Goal: Transaction & Acquisition: Obtain resource

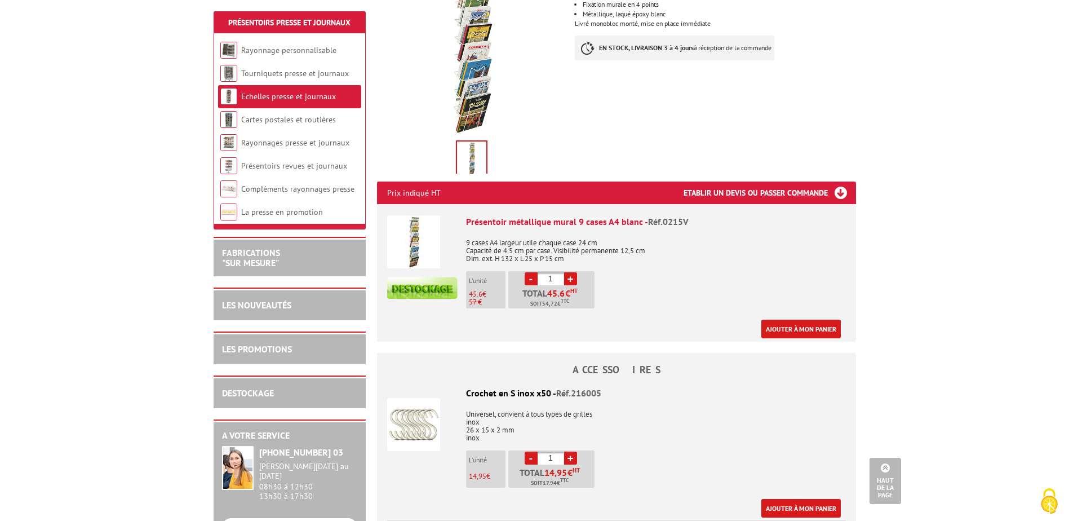
click at [837, 181] on h3 "Etablir un devis ou passer commande" at bounding box center [769, 192] width 172 height 23
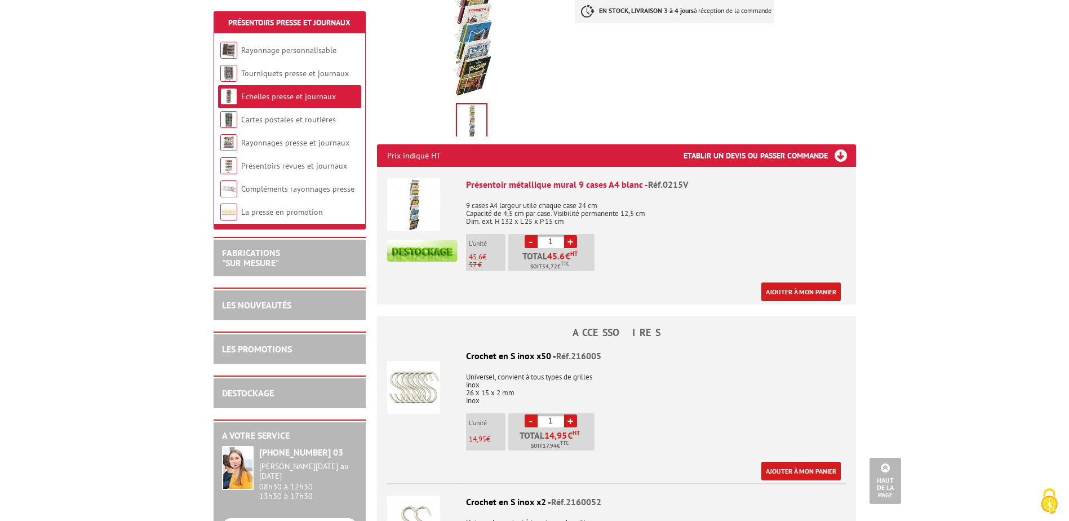
scroll to position [394, 0]
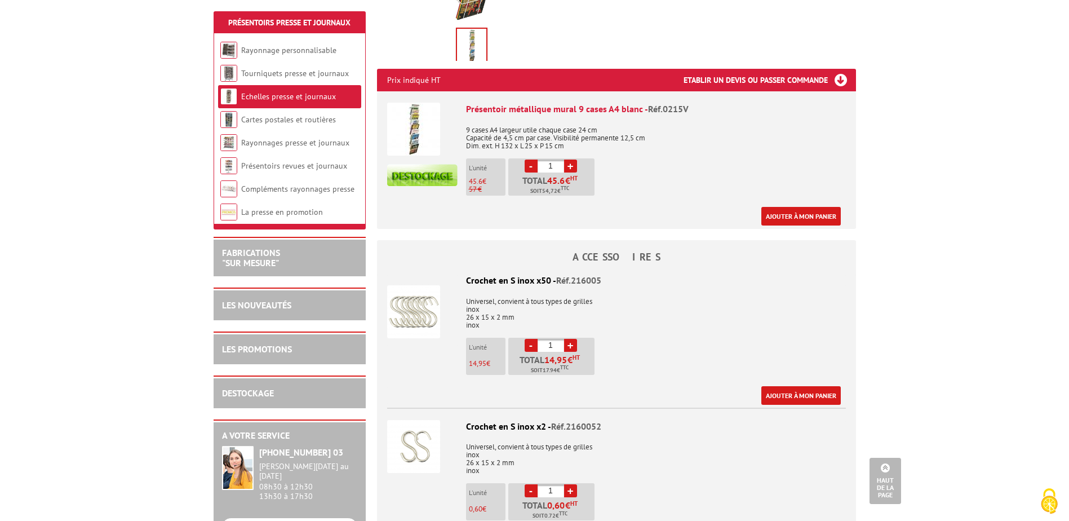
click at [739, 69] on h3 "Etablir un devis ou passer commande" at bounding box center [769, 80] width 172 height 23
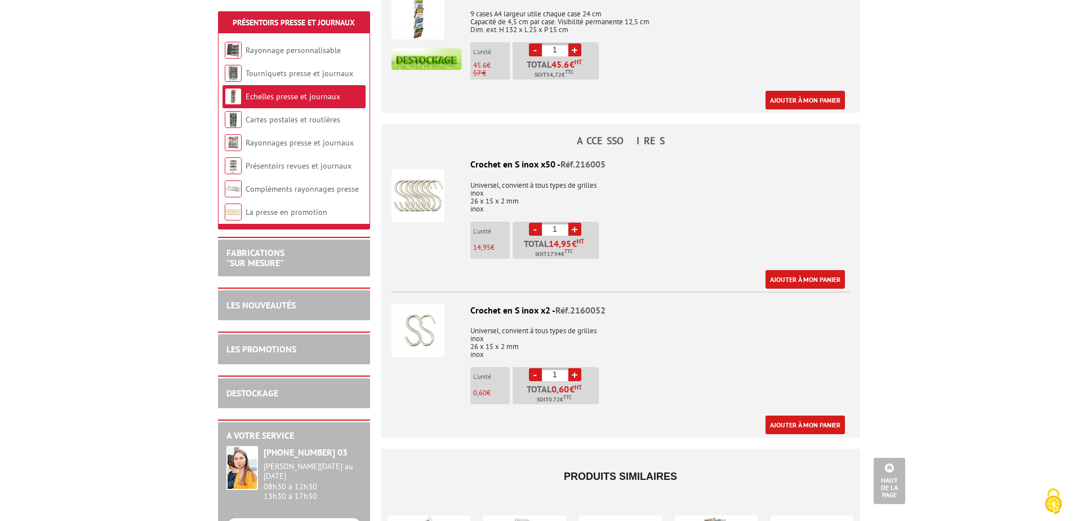
scroll to position [371, 0]
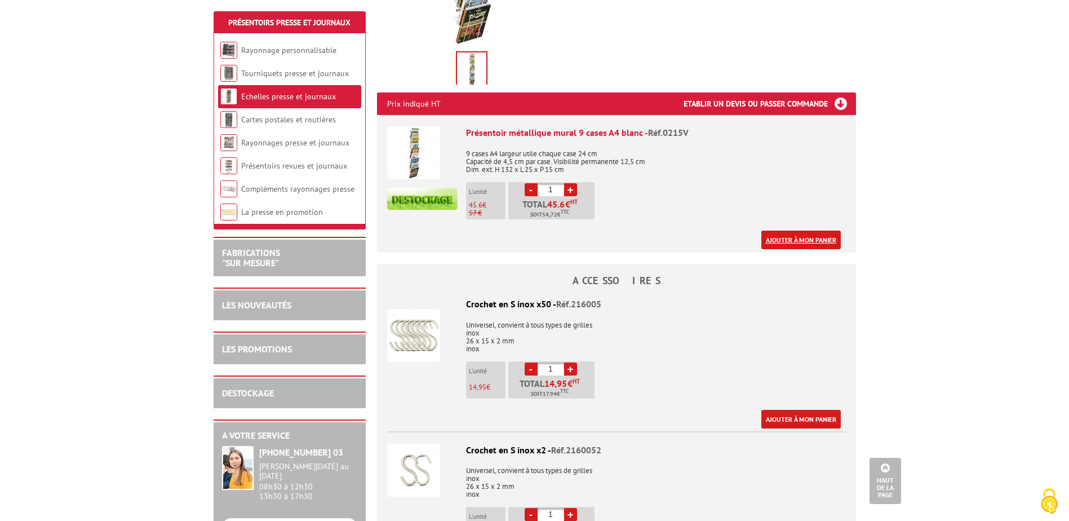
click at [816, 232] on link "Ajouter à mon panier" at bounding box center [800, 239] width 79 height 19
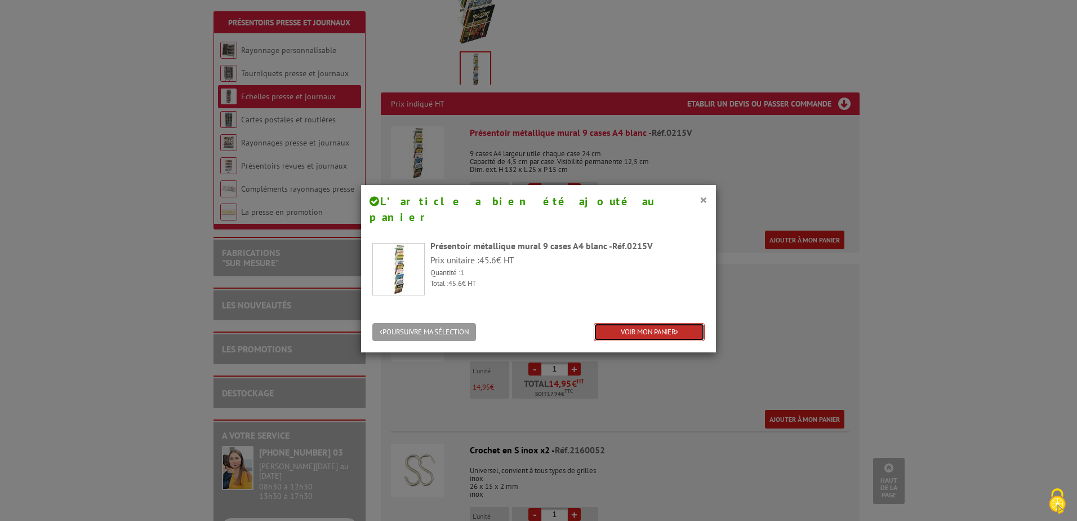
click at [623, 323] on link "VOIR MON PANIER" at bounding box center [649, 332] width 111 height 19
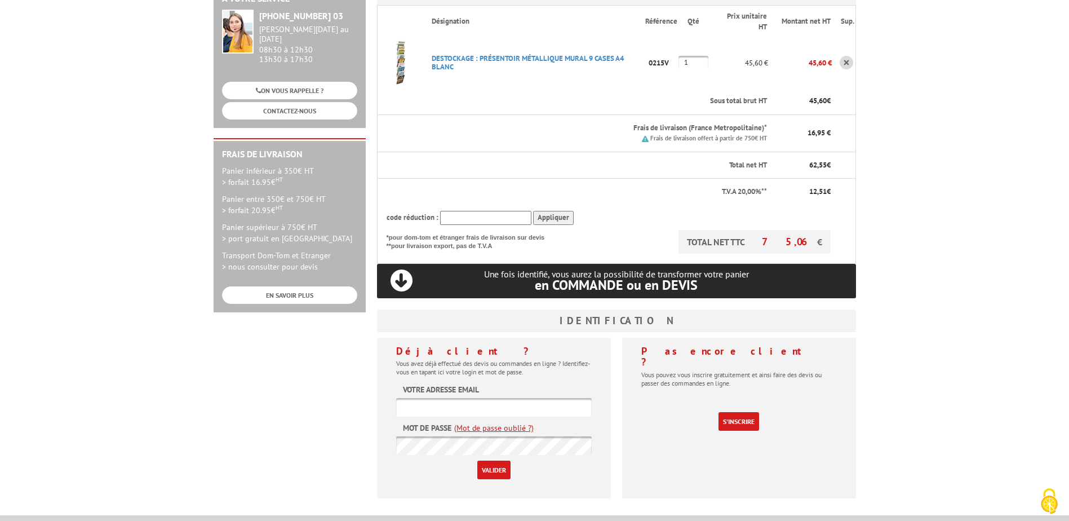
scroll to position [225, 0]
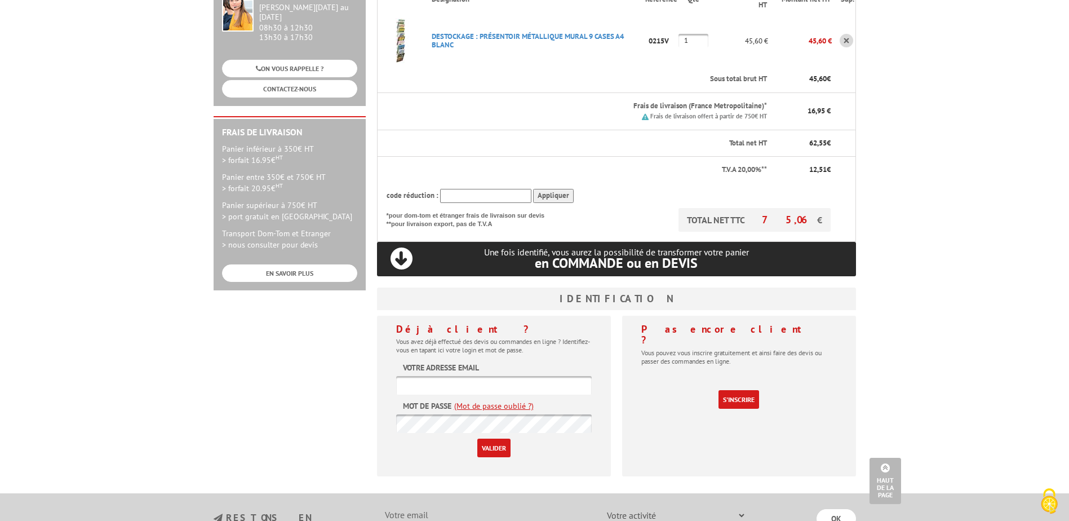
click at [498, 376] on input "text" at bounding box center [494, 385] width 196 height 19
click at [732, 390] on link "S'inscrire" at bounding box center [738, 399] width 41 height 19
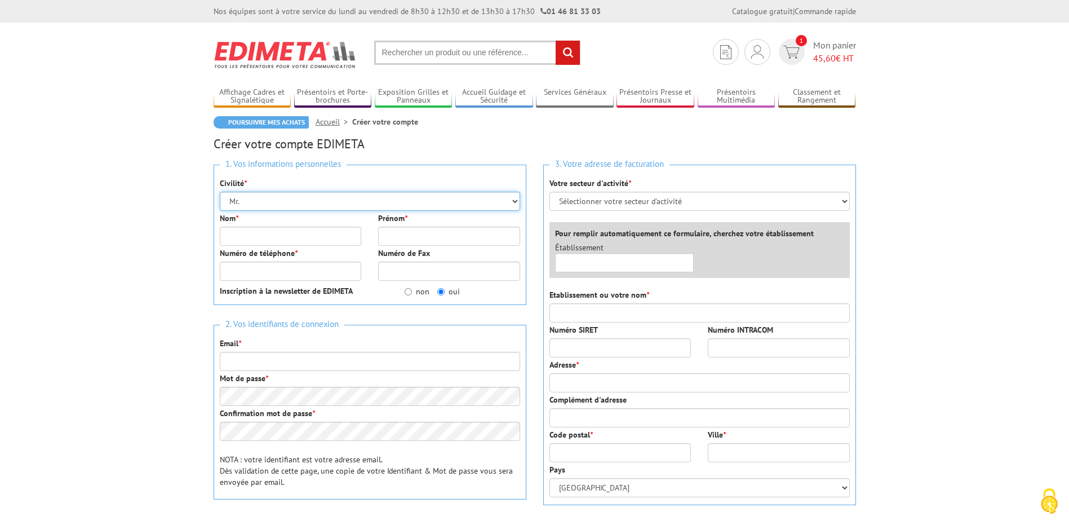
drag, startPoint x: 299, startPoint y: 199, endPoint x: 307, endPoint y: 200, distance: 8.0
click at [299, 199] on select "Mr. Mme. Mlle." at bounding box center [370, 201] width 300 height 19
select select "Mme."
click at [220, 192] on select "Mr. Mme. Mlle." at bounding box center [370, 201] width 300 height 19
click at [308, 228] on input "Nom *" at bounding box center [291, 235] width 142 height 19
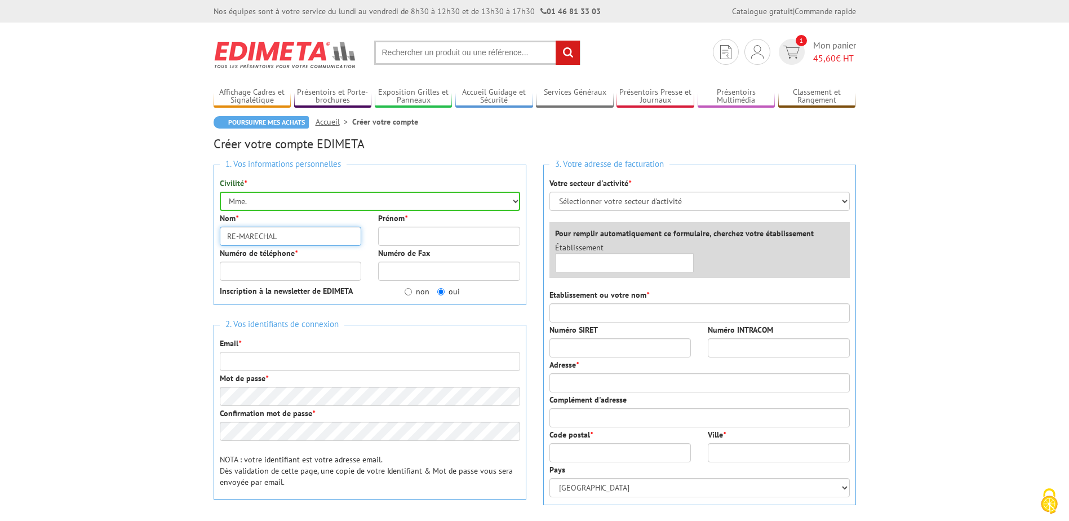
type input "RE-MARECHAL"
type input "Charlotte"
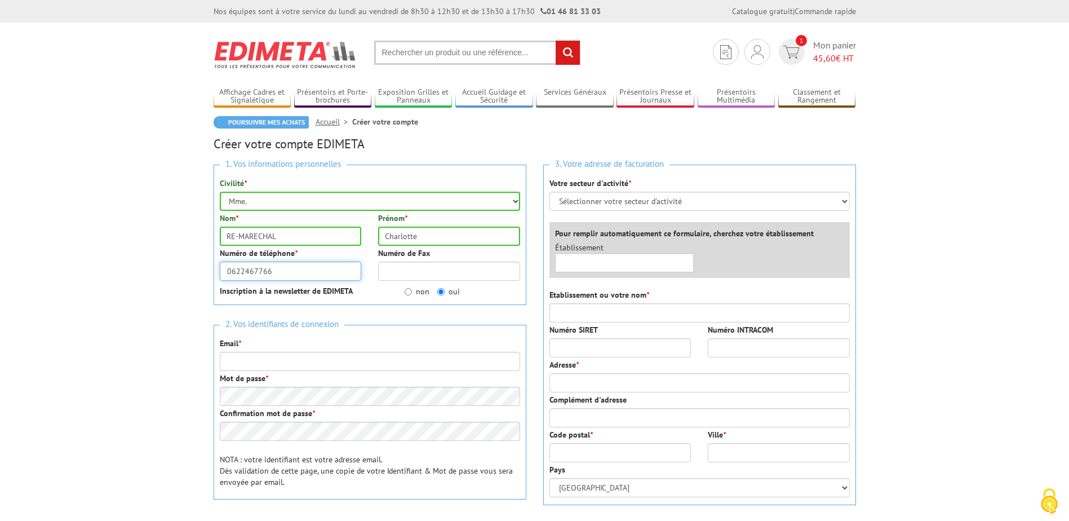
type input "0622467766"
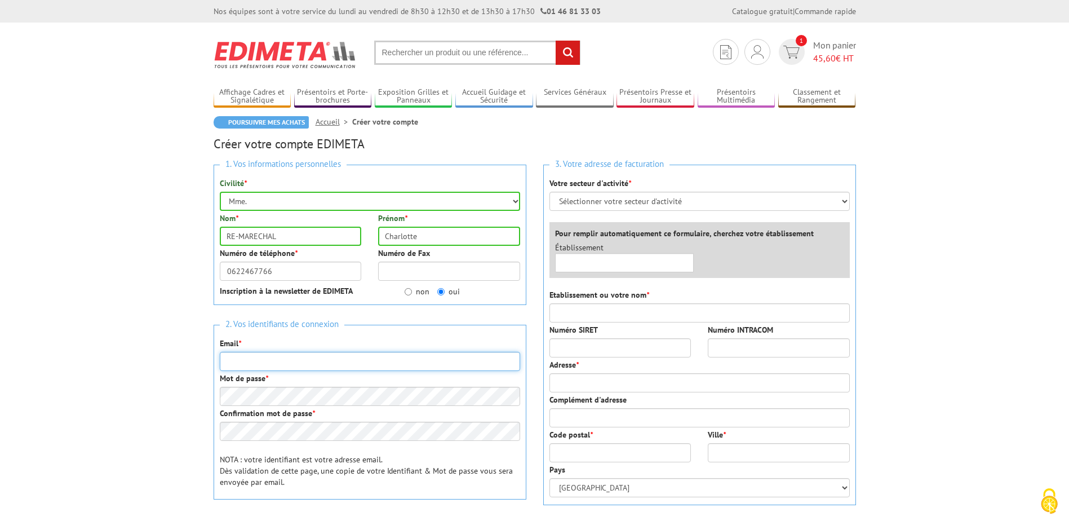
click at [282, 358] on input "Email *" at bounding box center [370, 361] width 300 height 19
type input "[EMAIL_ADDRESS][DOMAIN_NAME]"
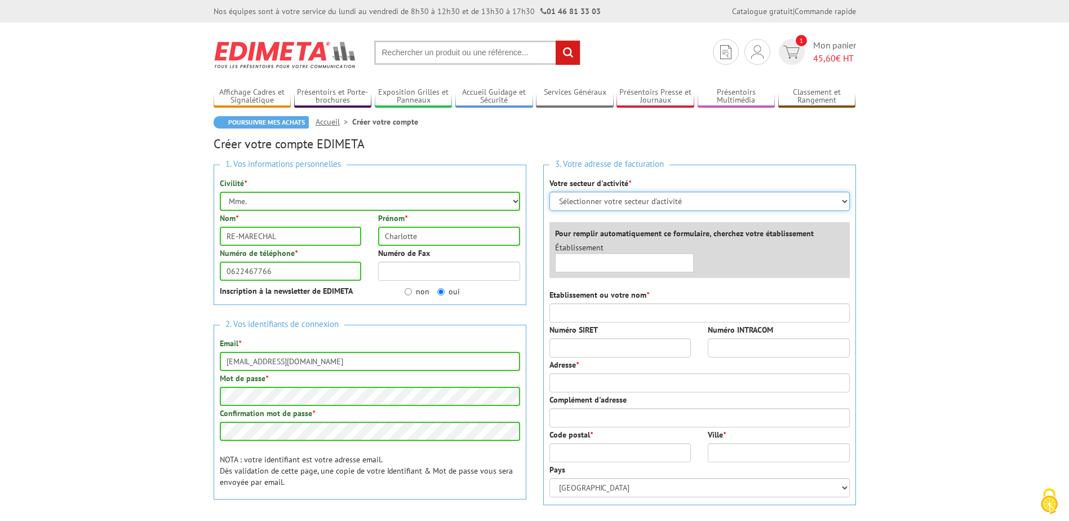
click at [638, 196] on select "Sélectionner votre secteur d'activité Administrations et collectivités Magasins…" at bounding box center [699, 201] width 300 height 19
select select "876"
click at [549, 192] on select "Sélectionner votre secteur d'activité Administrations et collectivités Magasins…" at bounding box center [699, 201] width 300 height 19
click at [614, 261] on input "text" at bounding box center [624, 262] width 139 height 19
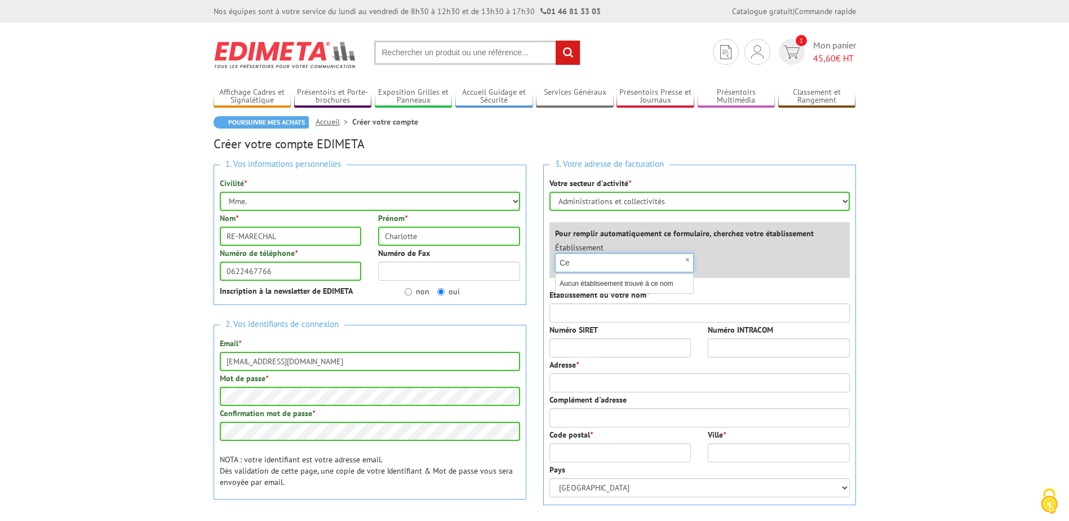
type input "C"
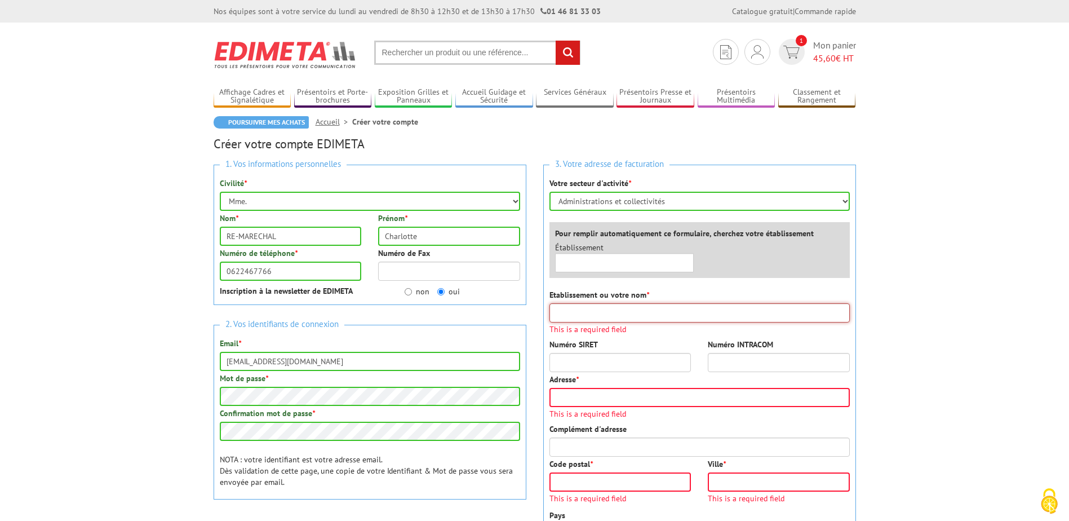
click at [626, 314] on input "Etablissement ou votre nom *" at bounding box center [699, 312] width 300 height 19
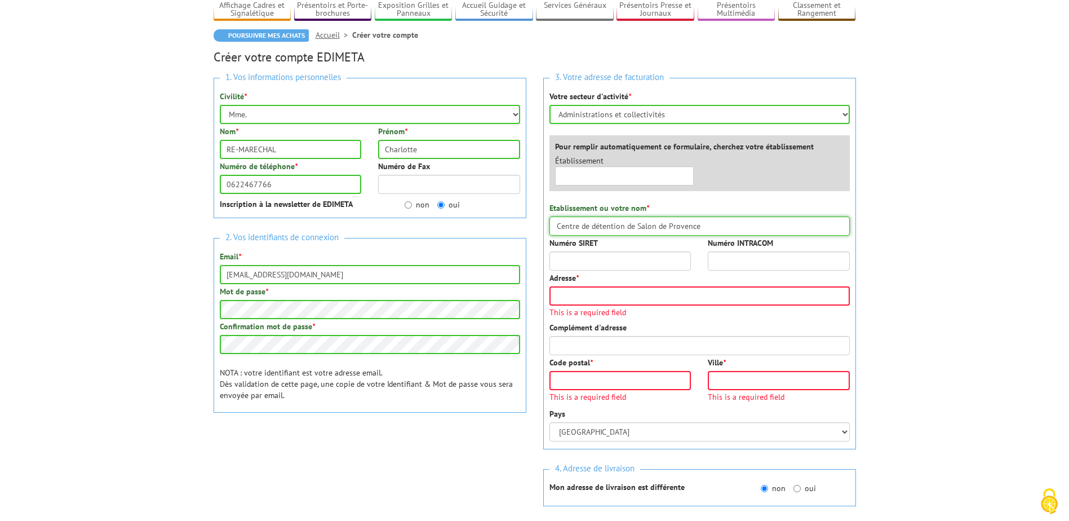
scroll to position [113, 0]
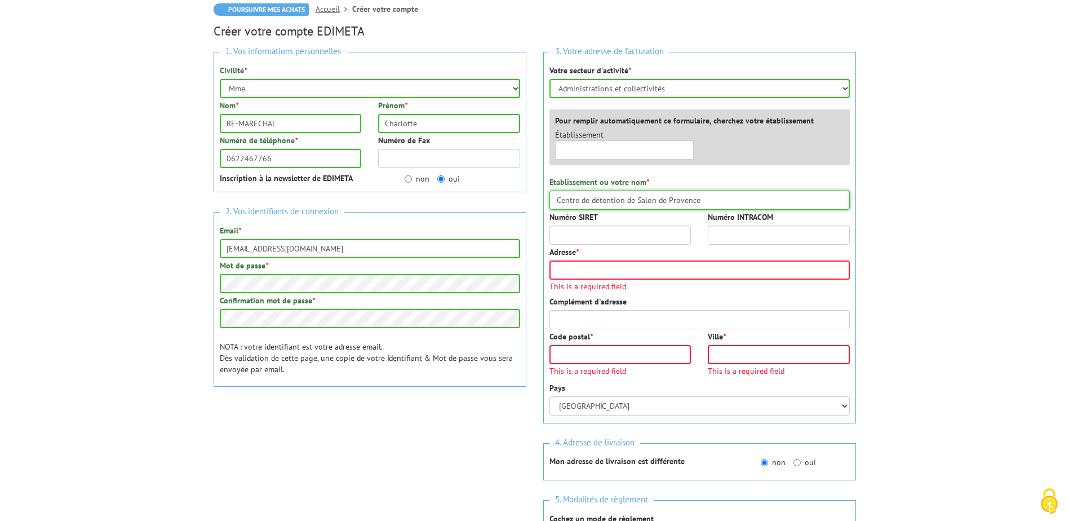
type input "Centre de détention de Salon de Provence"
click at [614, 278] on input "Adresse *" at bounding box center [699, 269] width 300 height 19
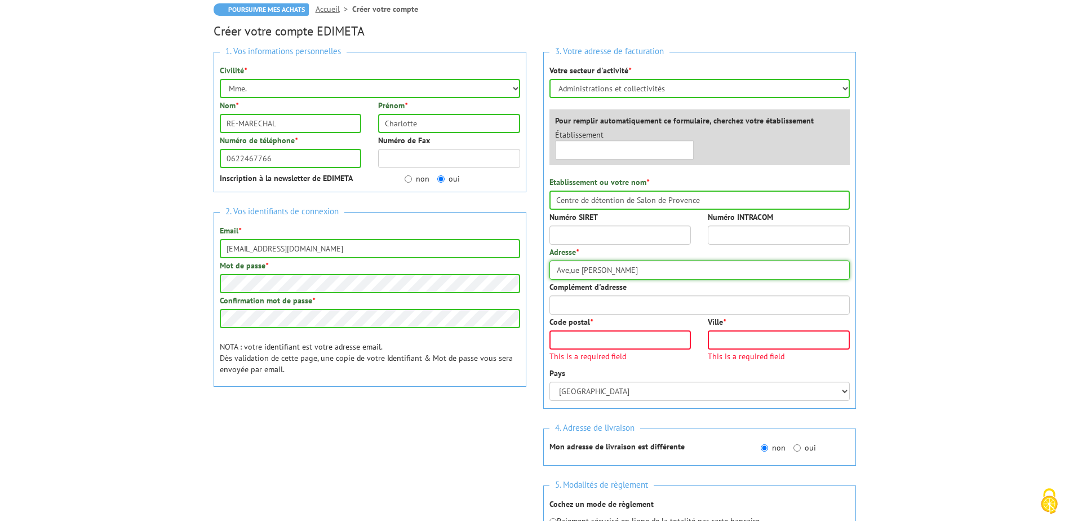
click at [570, 271] on input "Ave,ue Gabriel Voisin" at bounding box center [699, 269] width 300 height 19
click at [655, 265] on input "Avenue [PERSON_NAME]" at bounding box center [699, 269] width 300 height 19
type input "Avenue [PERSON_NAME]"
click at [598, 306] on input "Complément d'adresse" at bounding box center [699, 304] width 300 height 19
type input "CS 50369"
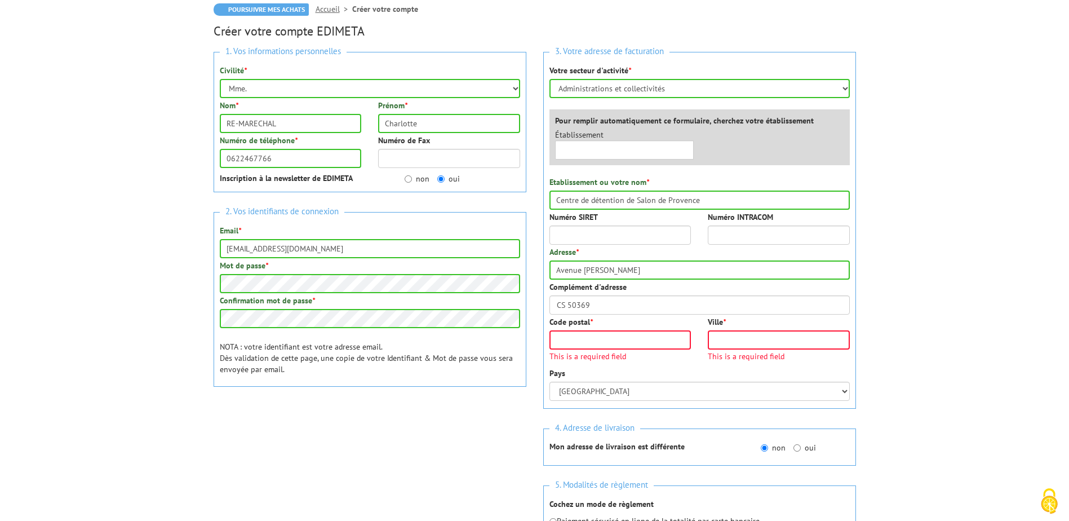
click at [578, 328] on div "Code postal * This is a required field" at bounding box center [620, 341] width 159 height 50
click at [572, 332] on input "Code postal *" at bounding box center [620, 339] width 142 height 19
type input "13658"
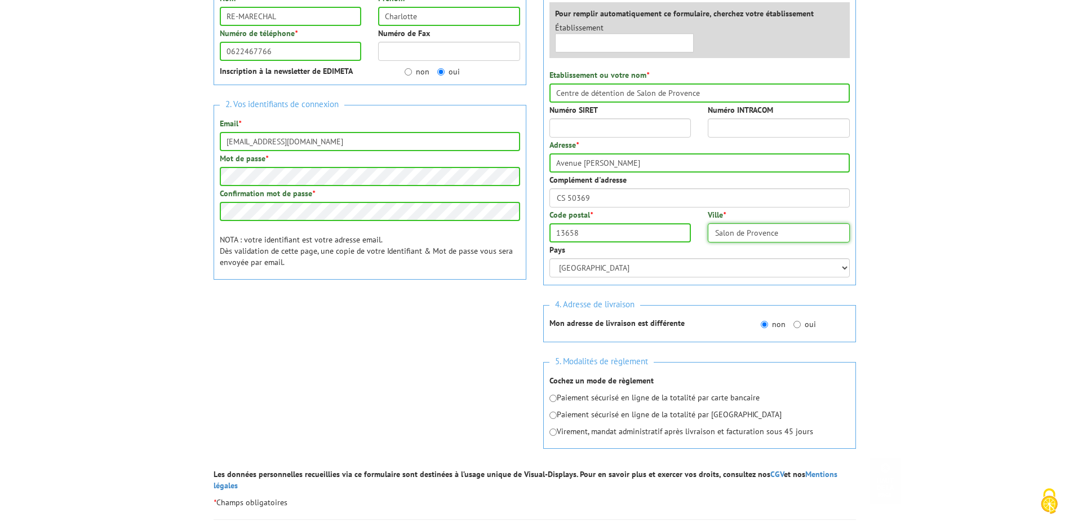
scroll to position [225, 0]
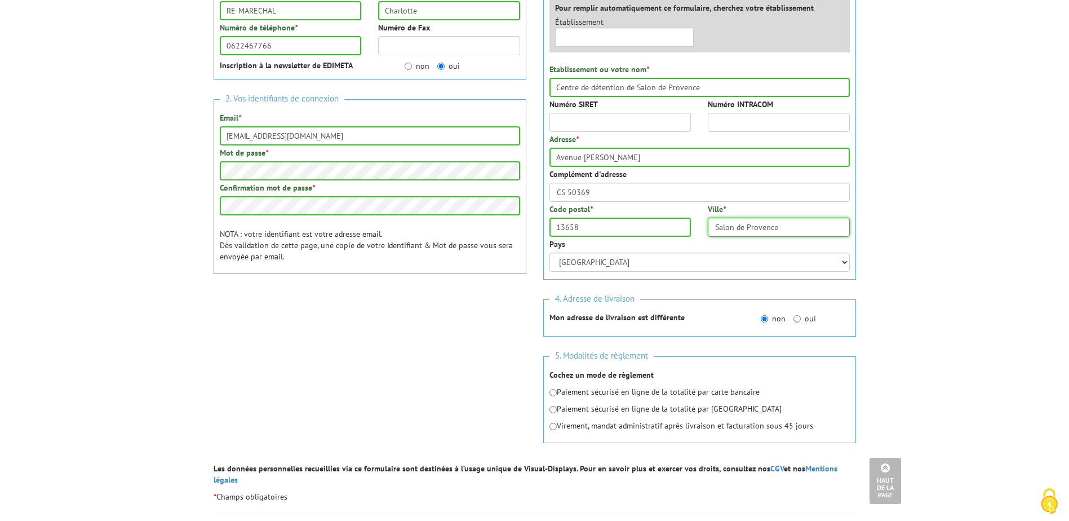
type input "Salon de Provence"
click at [551, 427] on input "radio" at bounding box center [552, 426] width 7 height 7
radio input "true"
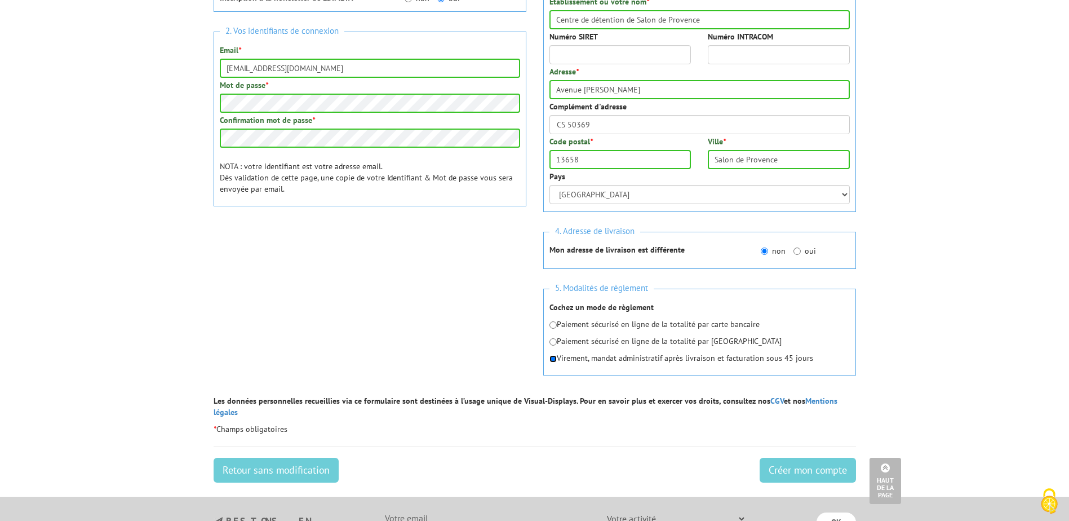
scroll to position [451, 0]
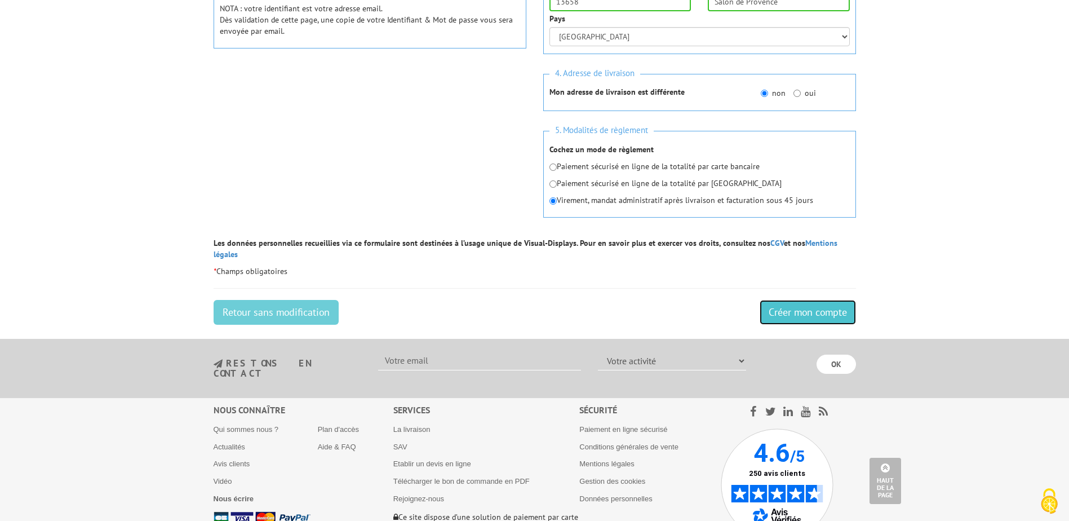
click at [818, 300] on input "Créer mon compte" at bounding box center [807, 312] width 96 height 25
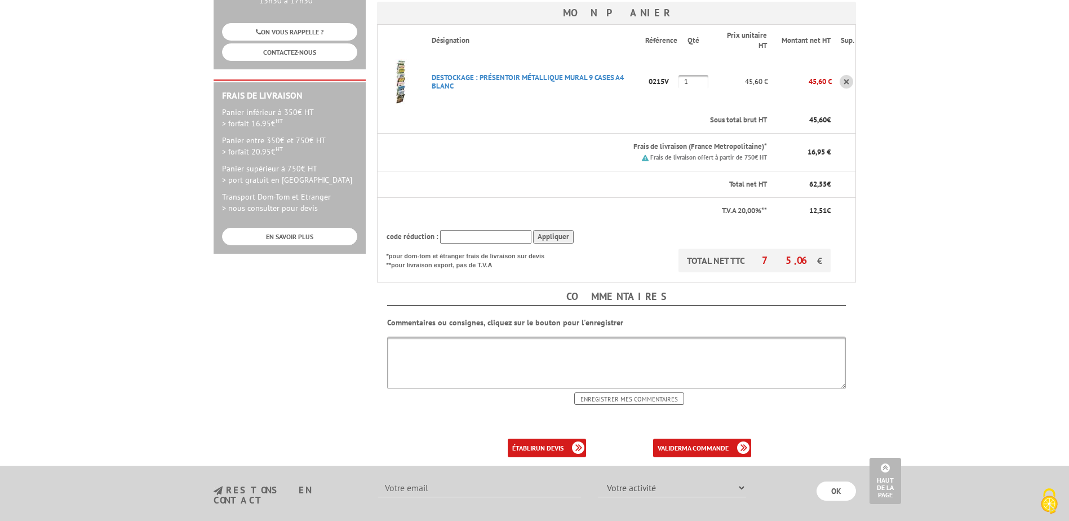
scroll to position [282, 0]
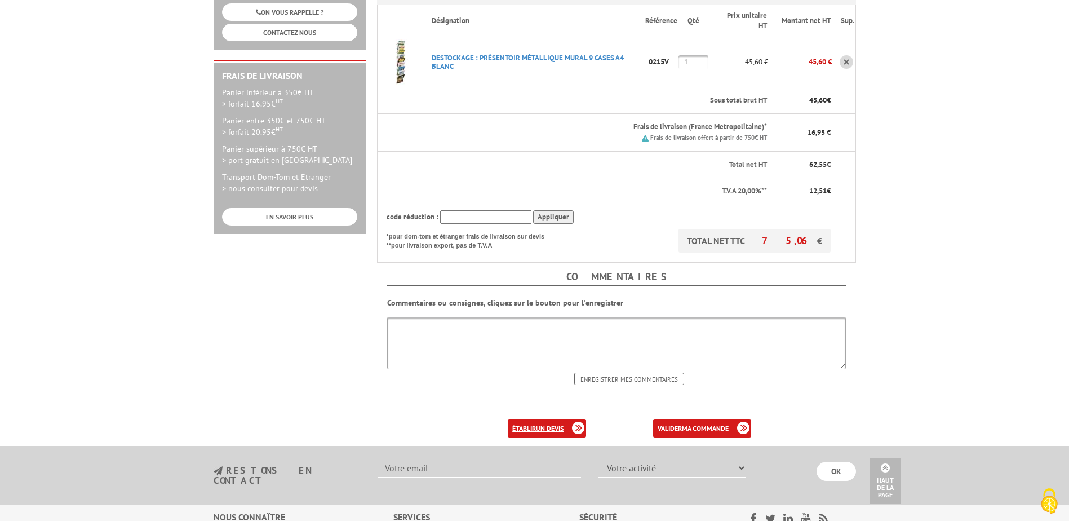
click at [546, 424] on b "un devis" at bounding box center [550, 428] width 28 height 8
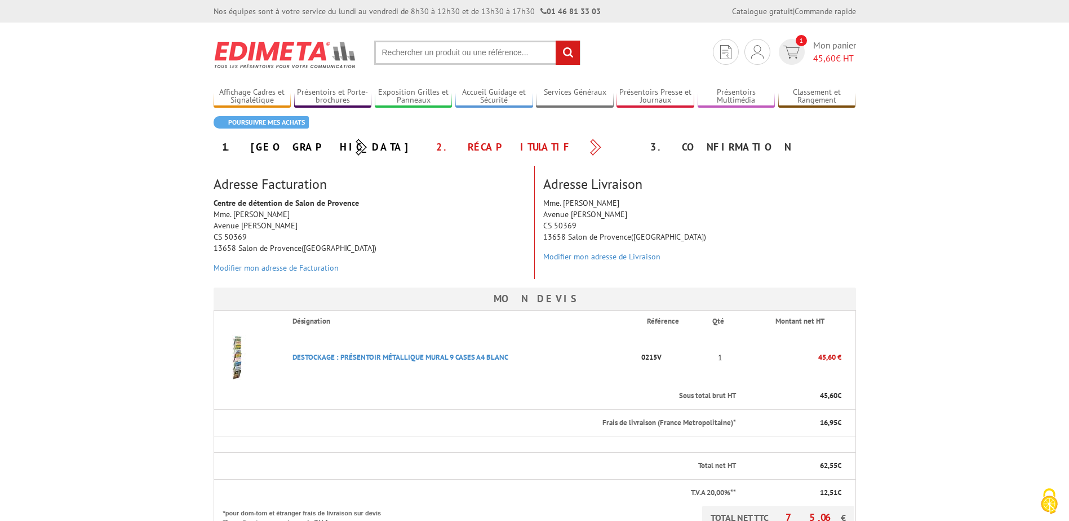
click at [603, 213] on div "Mme. [PERSON_NAME]-MARECHAL Avenue [PERSON_NAME] CS 50369 13658 Salon de Proven…" at bounding box center [700, 232] width 330 height 70
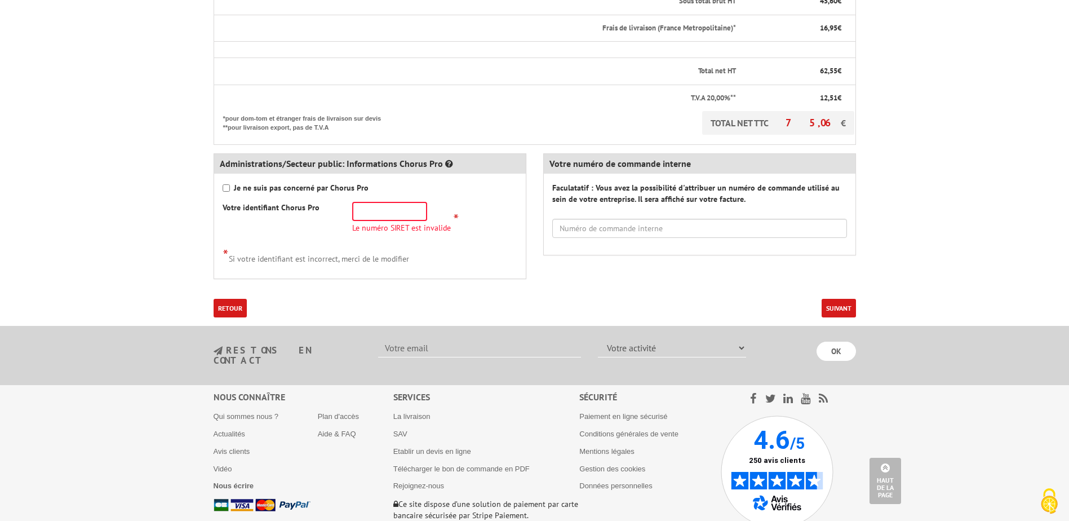
scroll to position [338, 0]
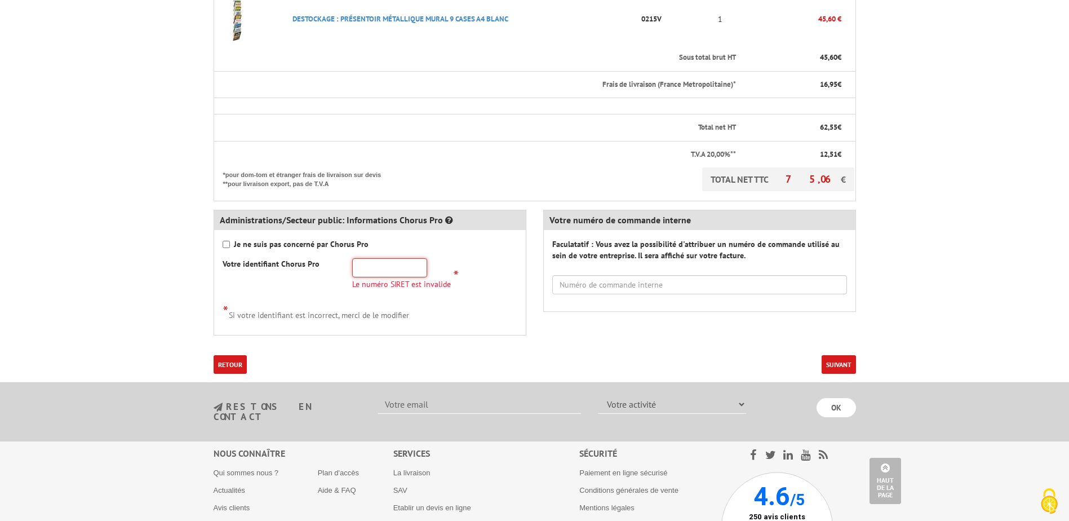
click at [368, 269] on input "text" at bounding box center [389, 267] width 75 height 19
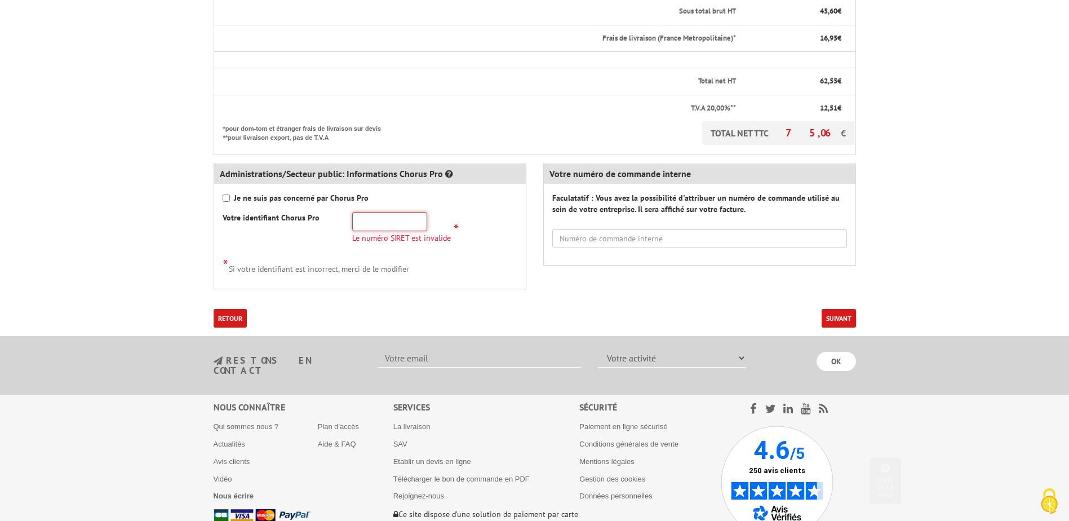
scroll to position [394, 0]
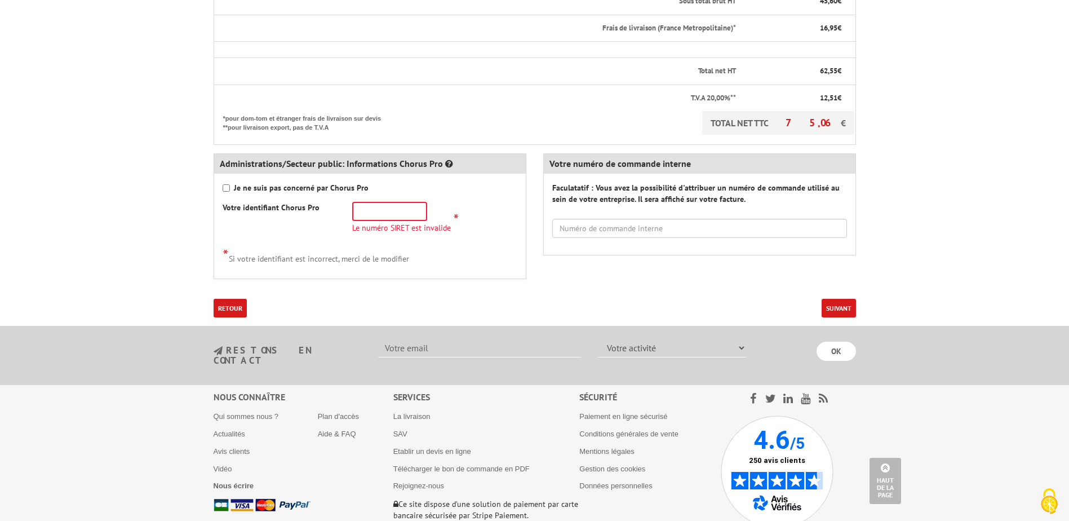
click at [835, 310] on button "Suivant" at bounding box center [838, 308] width 34 height 19
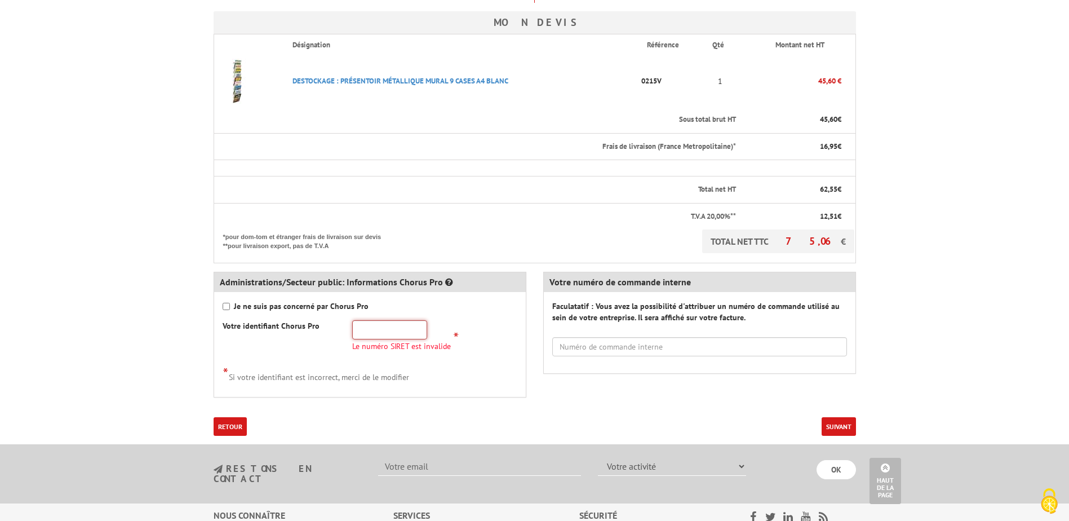
click at [380, 328] on input "text" at bounding box center [389, 329] width 75 height 19
paste input "171 301 203 00"
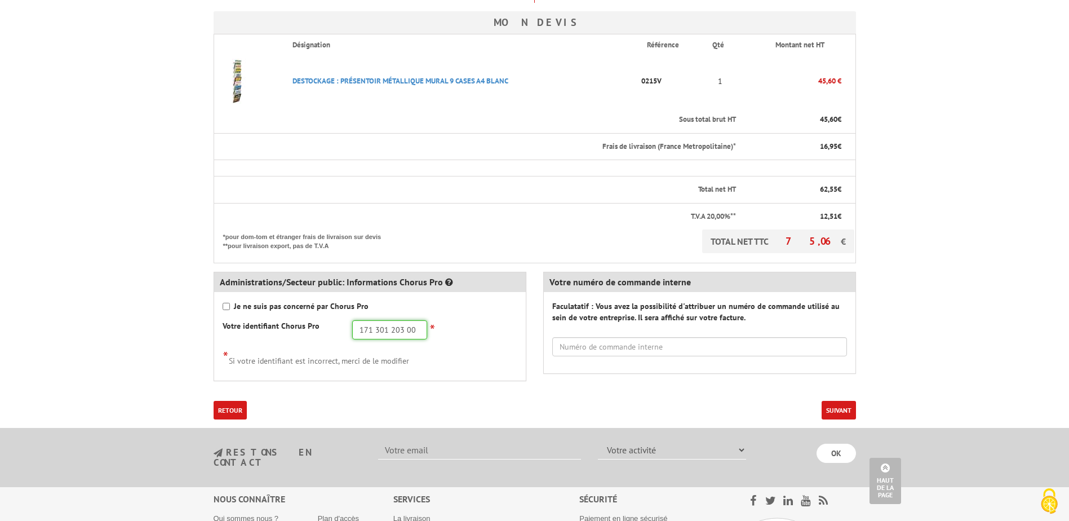
type input "171 301 203 00"
click at [839, 408] on button "Suivant" at bounding box center [838, 410] width 34 height 19
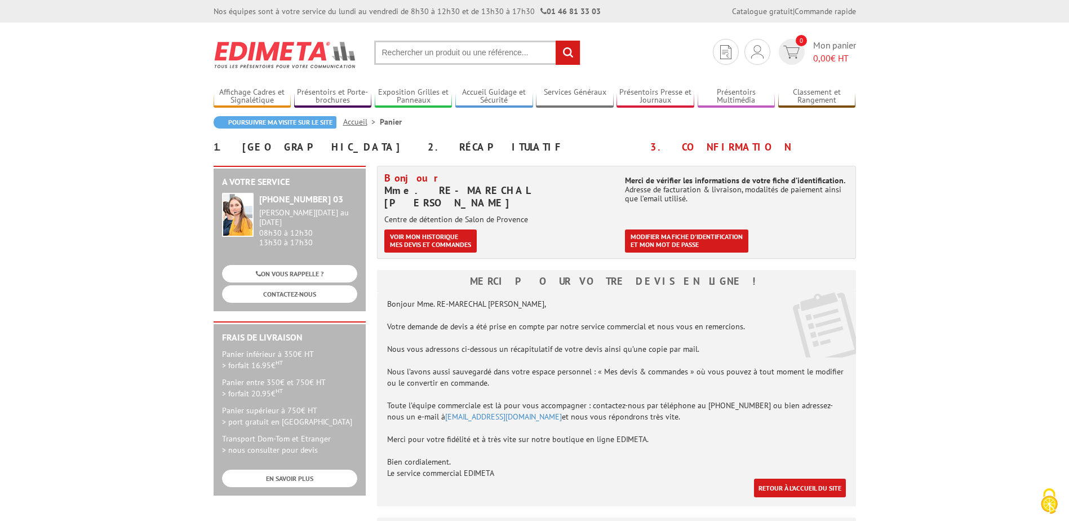
click at [656, 495] on div "Merci pour votre devis en ligne ! Bonjour Mme. RE-MARECHAL [PERSON_NAME], [PERS…" at bounding box center [616, 511] width 479 height 483
